Goal: Register for event/course

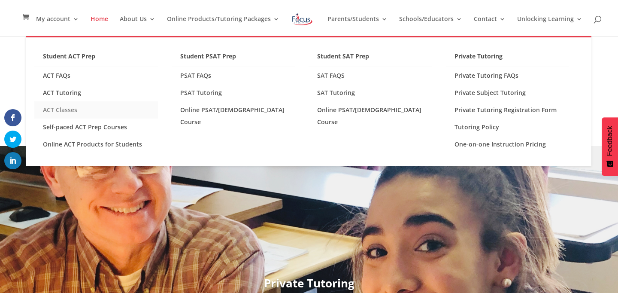
click at [67, 109] on link "ACT Classes" at bounding box center [96, 109] width 124 height 17
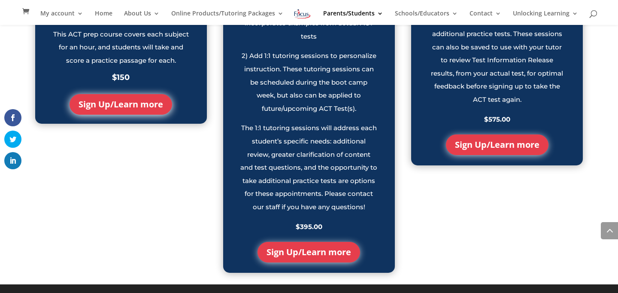
scroll to position [971, 0]
click at [325, 259] on link "Sign Up/Learn more" at bounding box center [308, 251] width 103 height 21
